Goal: Check status: Check status

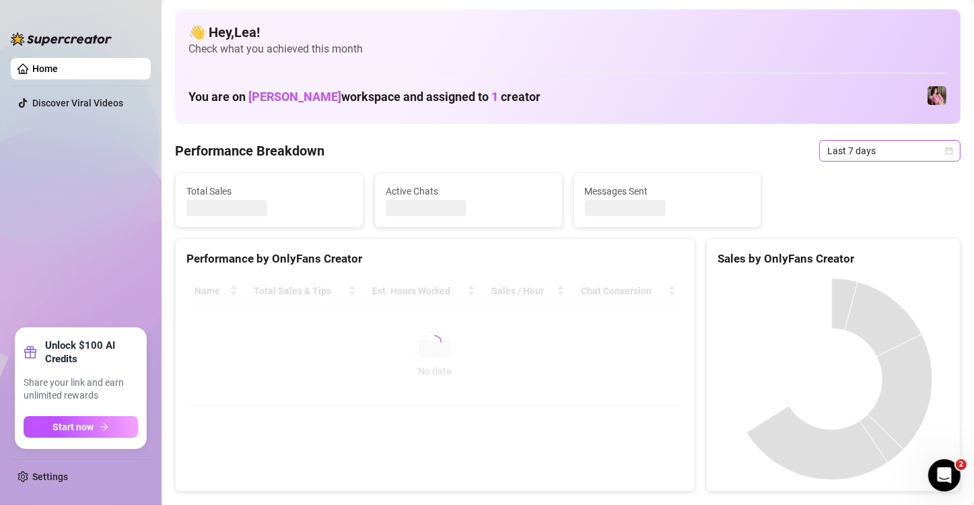
click at [946, 154] on icon "calendar" at bounding box center [949, 150] width 7 height 7
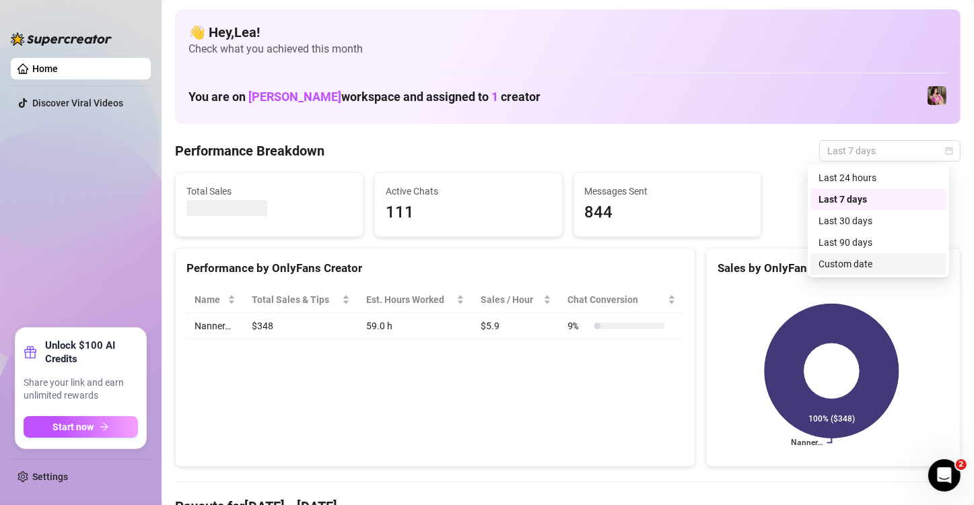
click at [866, 260] on div "Custom date" at bounding box center [879, 264] width 120 height 15
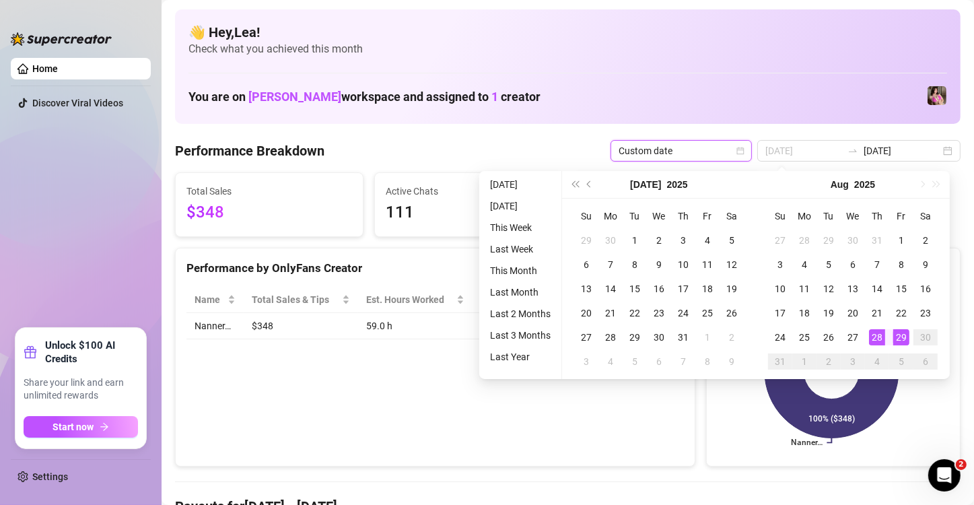
type input "[DATE]"
click at [873, 335] on div "28" at bounding box center [877, 337] width 16 height 16
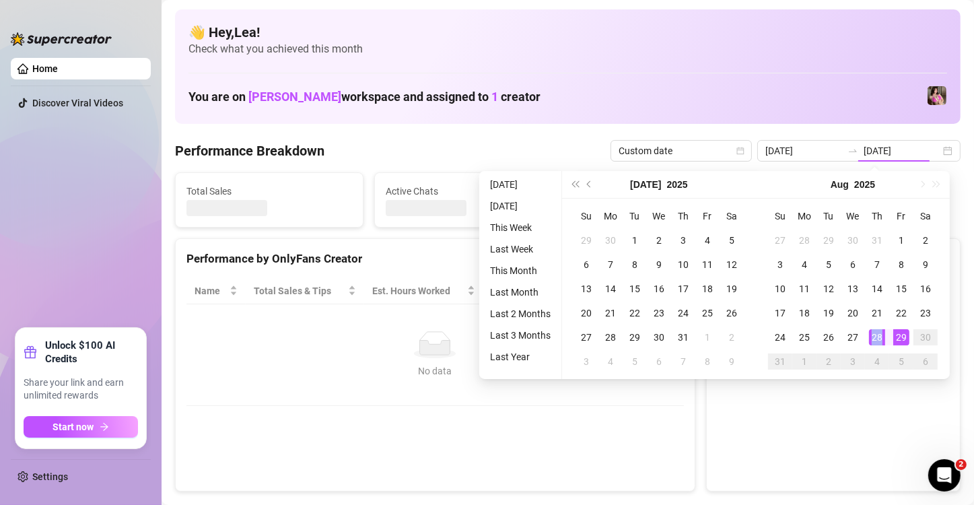
type input "[DATE]"
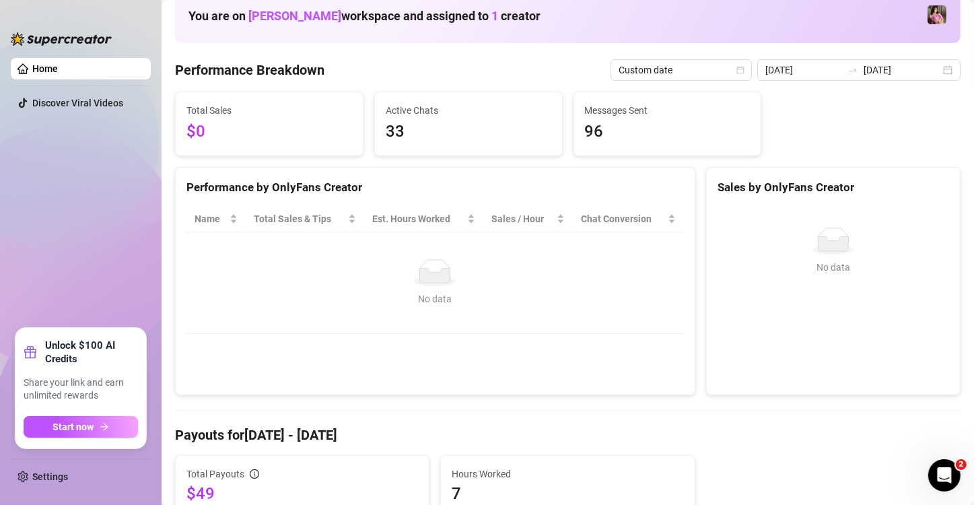
scroll to position [67, 0]
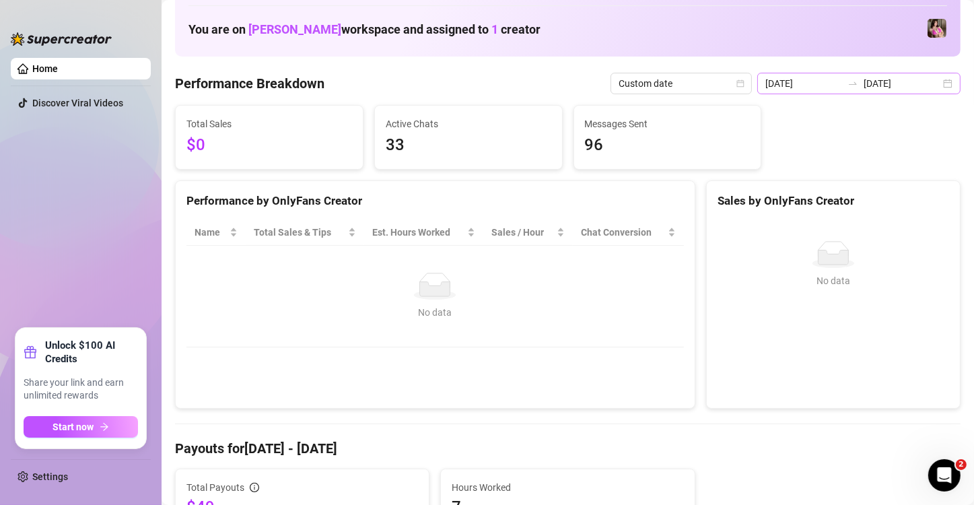
click at [941, 89] on div "2025-08-28 2025-08-28" at bounding box center [858, 84] width 203 height 22
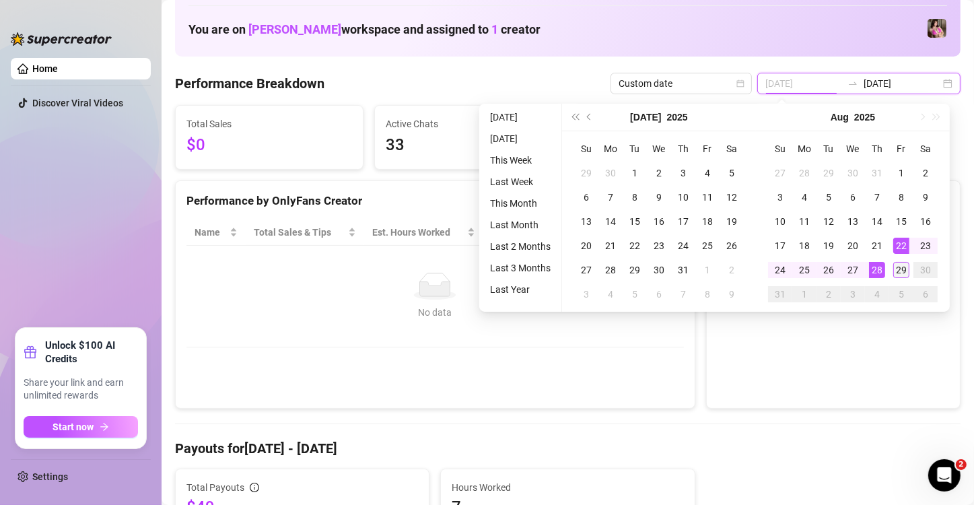
type input "2025-08-29"
click at [900, 268] on div "29" at bounding box center [902, 270] width 16 height 16
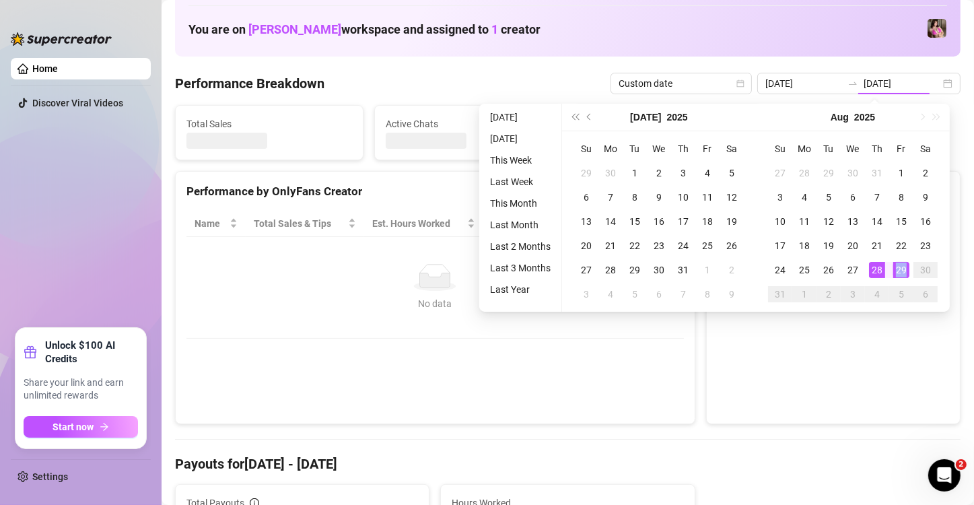
type input "2025-08-29"
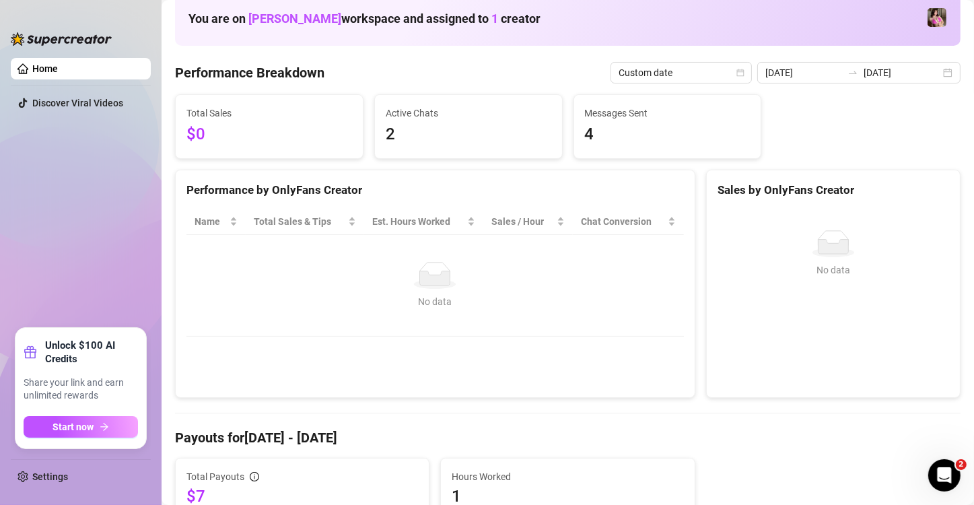
scroll to position [44, 0]
